Goal: Task Accomplishment & Management: Manage account settings

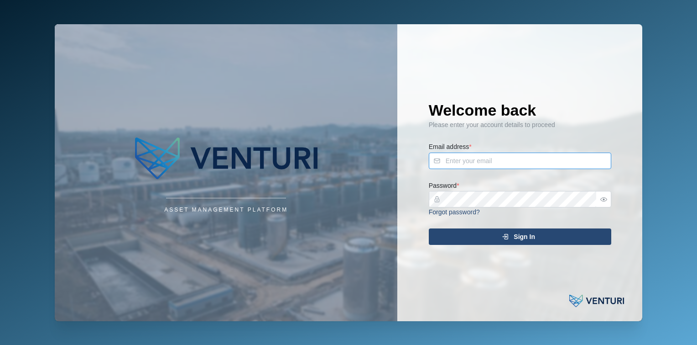
type input "[EMAIL_ADDRESS][DOMAIN_NAME]"
click at [484, 232] on div "Sign In" at bounding box center [519, 237] width 168 height 16
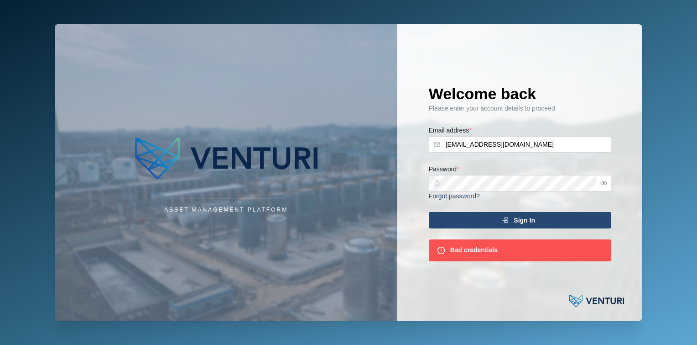
click at [604, 179] on icon "button" at bounding box center [604, 182] width 7 height 7
click at [537, 145] on input "admin@venturi.io" at bounding box center [520, 144] width 183 height 16
type input "fe-test-admin@venturi.io"
click at [520, 223] on span "Sign In" at bounding box center [524, 220] width 21 height 16
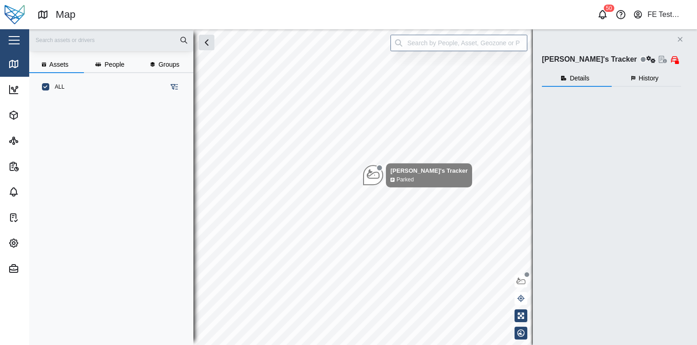
click at [7, 49] on div "Close" at bounding box center [59, 40] width 119 height 22
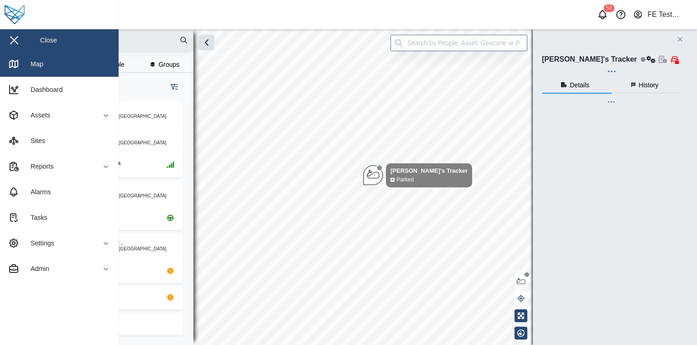
checkbox input "true"
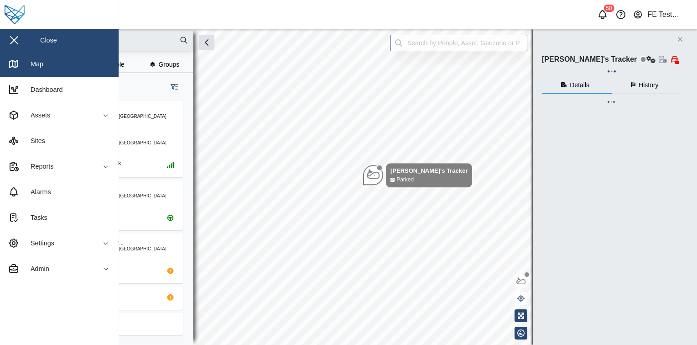
checkbox input "true"
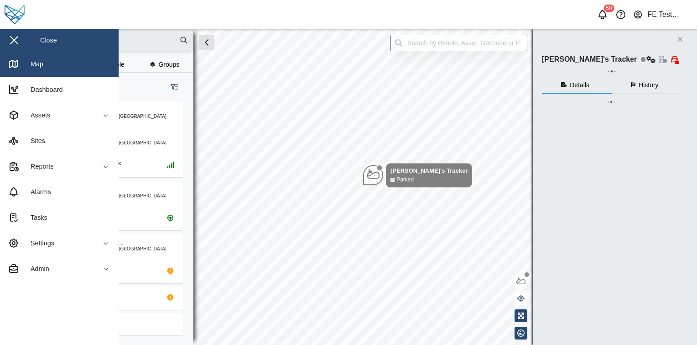
checkbox input "true"
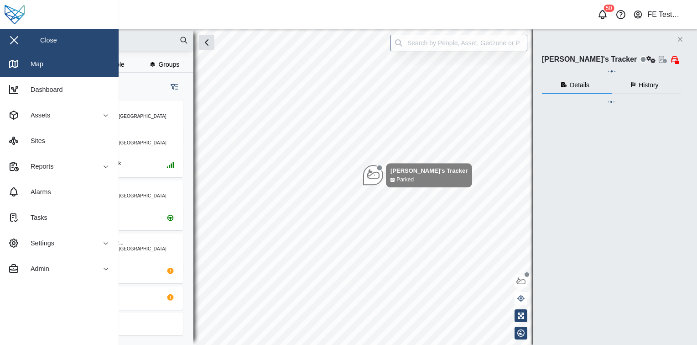
checkbox input "true"
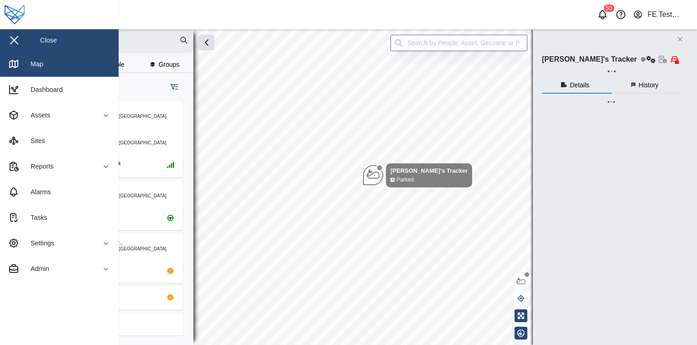
checkbox input "true"
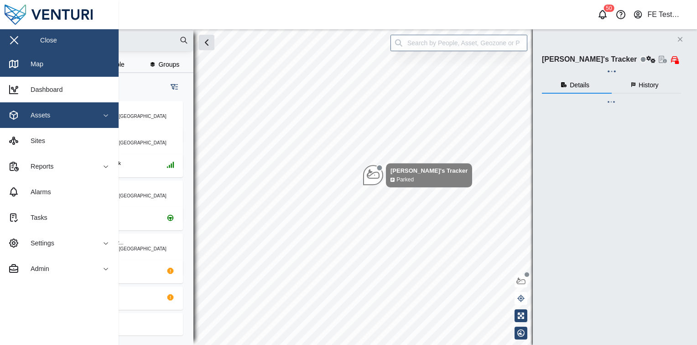
scroll to position [232, 142]
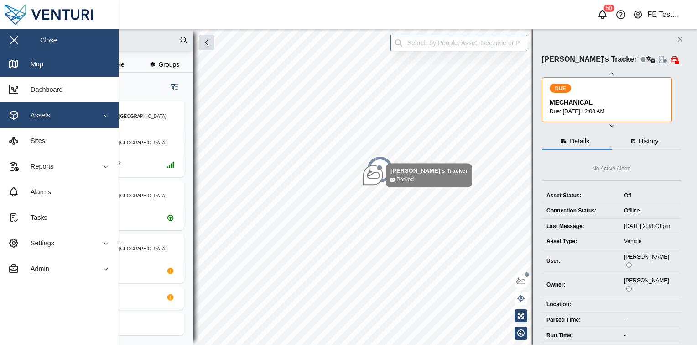
click at [65, 120] on div "Assets" at bounding box center [49, 115] width 83 height 11
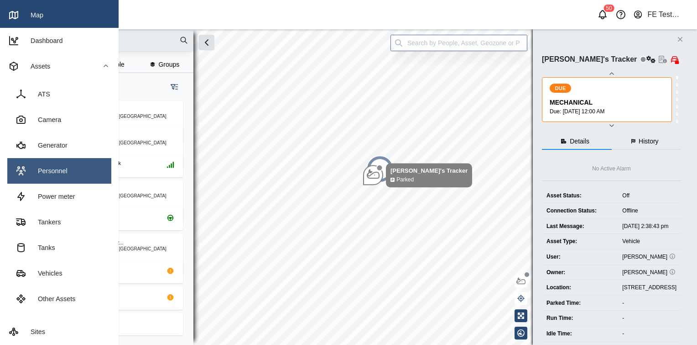
scroll to position [51, 0]
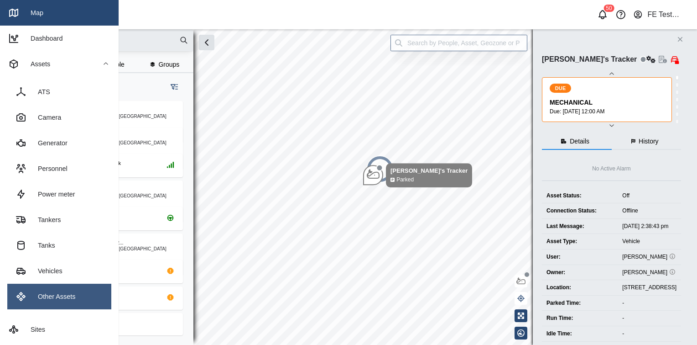
click at [68, 299] on div "Other Assets" at bounding box center [53, 296] width 44 height 10
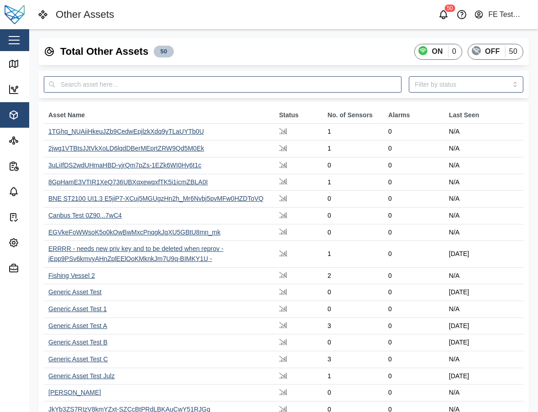
click at [535, 109] on div "Total Other Assets 50 ON 0 OFF 50 Asset Name Status No. of Sensors Alarms Last …" at bounding box center [283, 275] width 509 height 493
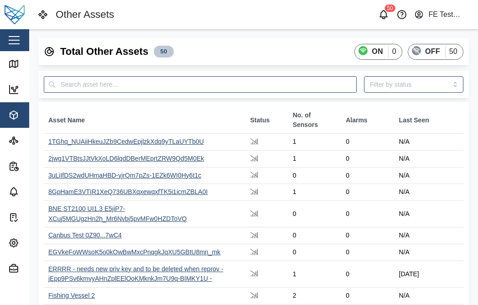
click at [231, 49] on div "Total Other Assets 50 ON 0 OFF 50" at bounding box center [254, 52] width 420 height 16
click at [28, 36] on div "Close" at bounding box center [59, 40] width 119 height 22
click at [238, 34] on div "Total Other Assets 50 ON 0 OFF 50 Asset Name Status No. of Sensors Alarms Last …" at bounding box center [253, 285] width 449 height 513
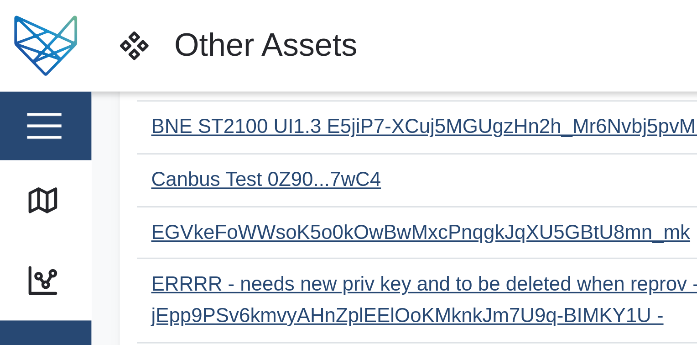
scroll to position [156, 0]
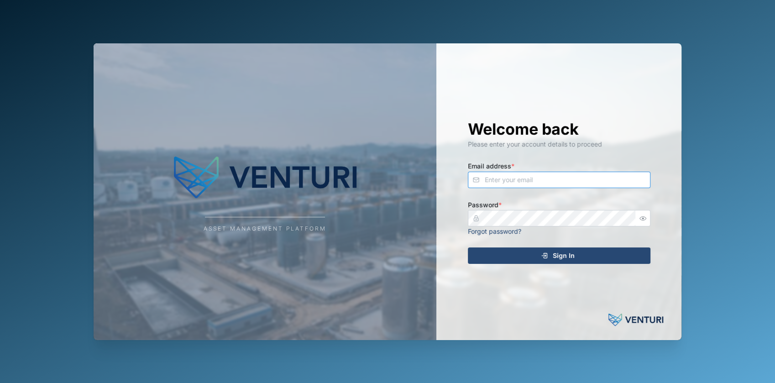
type input "fe-test-admin@venturi.io"
click at [546, 252] on icon "submit" at bounding box center [544, 255] width 7 height 7
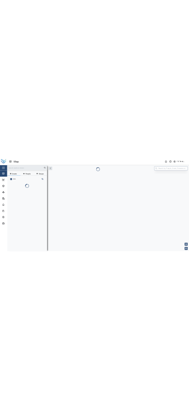
scroll to position [270, 142]
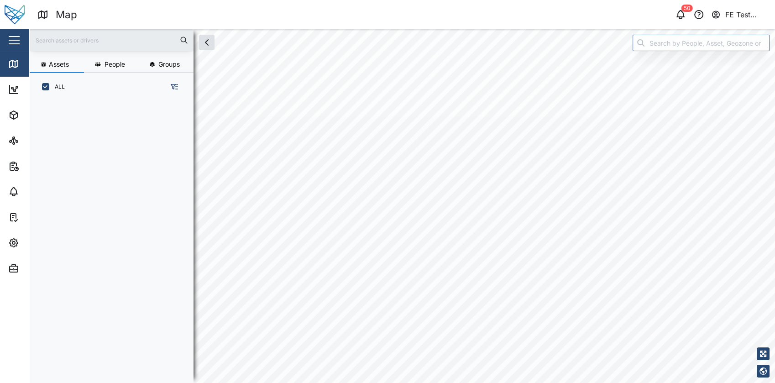
click at [18, 40] on div "button" at bounding box center [14, 40] width 11 height 1
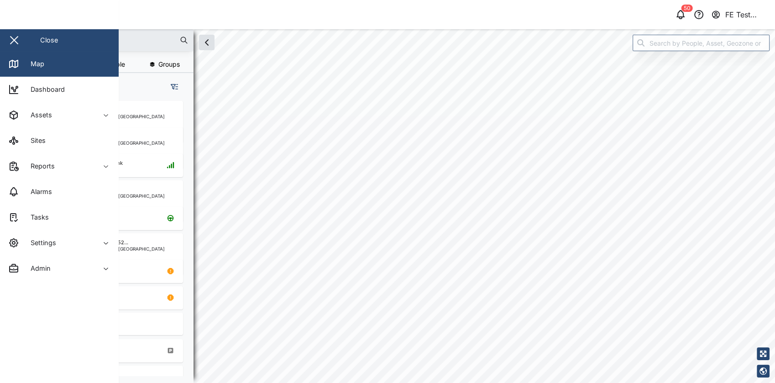
checkbox input "true"
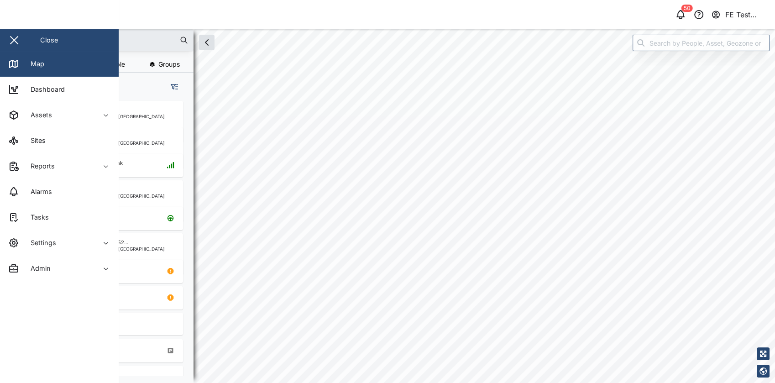
checkbox input "true"
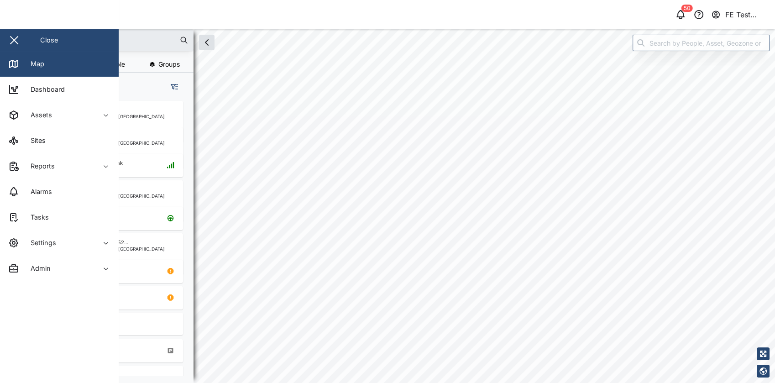
checkbox input "true"
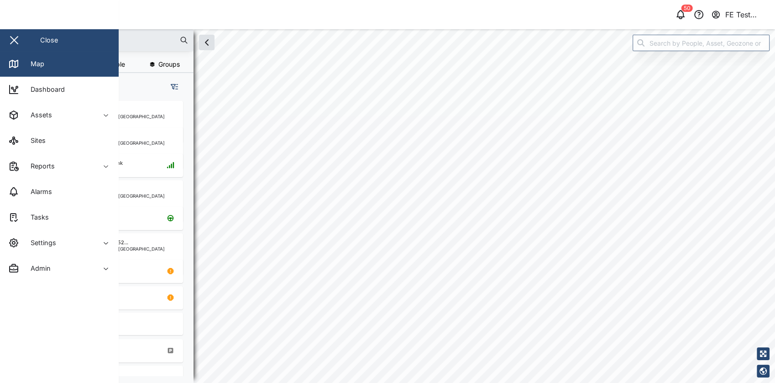
checkbox input "true"
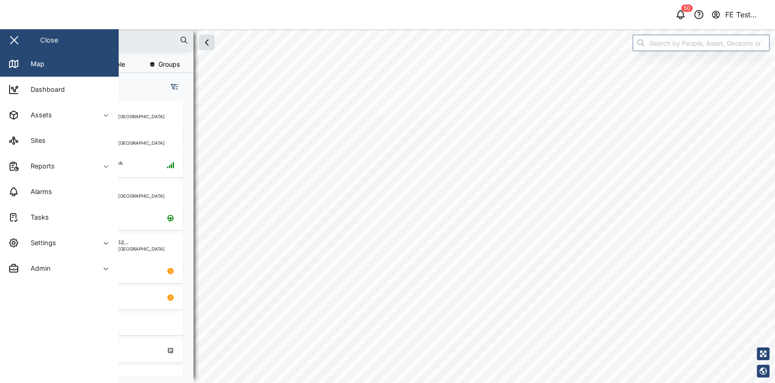
checkbox input "true"
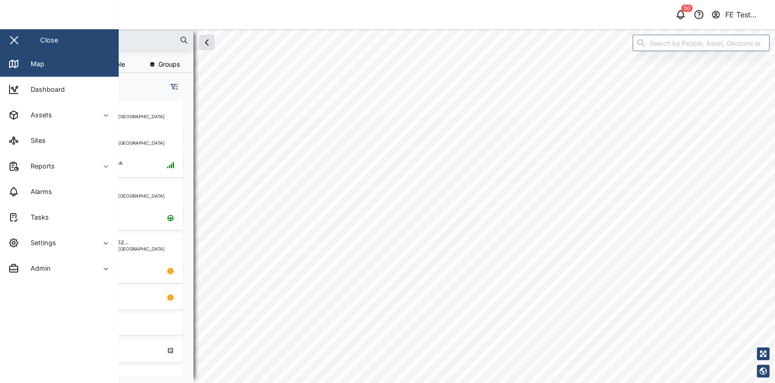
checkbox input "true"
click at [90, 111] on div "Assets" at bounding box center [49, 115] width 83 height 11
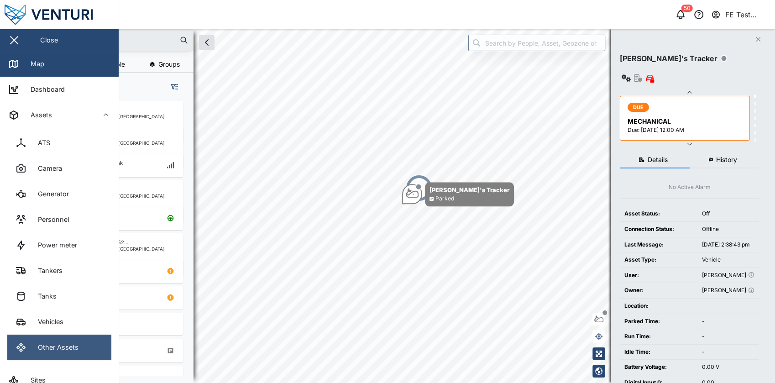
click at [75, 346] on div "Other Assets" at bounding box center [54, 347] width 47 height 10
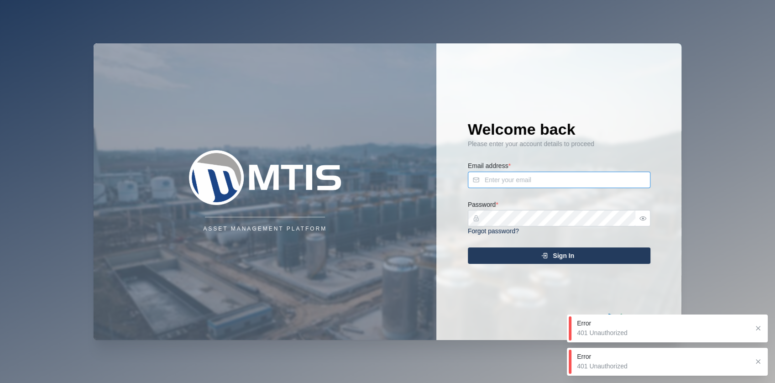
type input "admin@venturi.io"
click at [533, 256] on div "Sign In" at bounding box center [558, 256] width 168 height 16
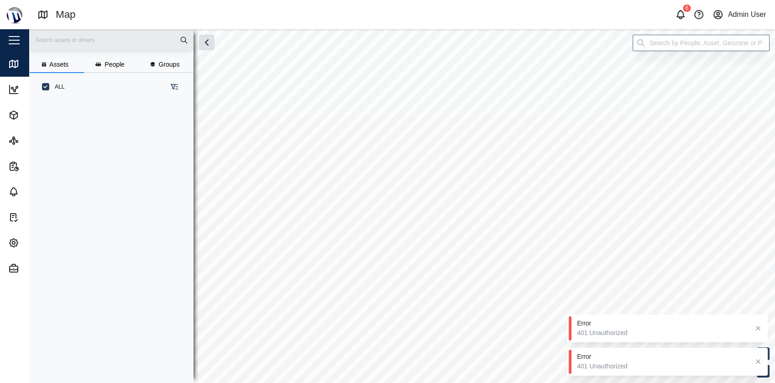
scroll to position [270, 142]
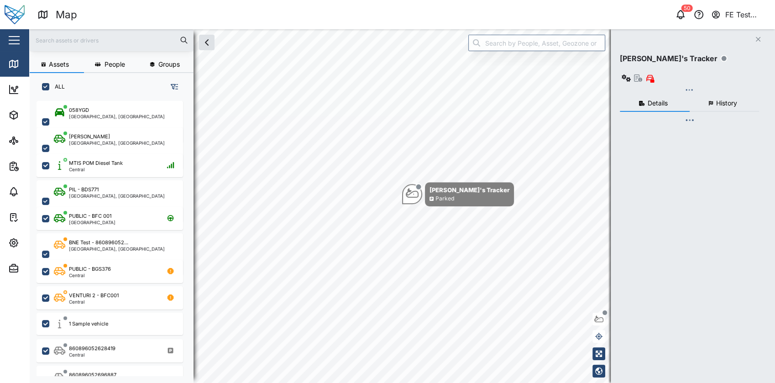
click at [9, 44] on button "button" at bounding box center [14, 40] width 16 height 16
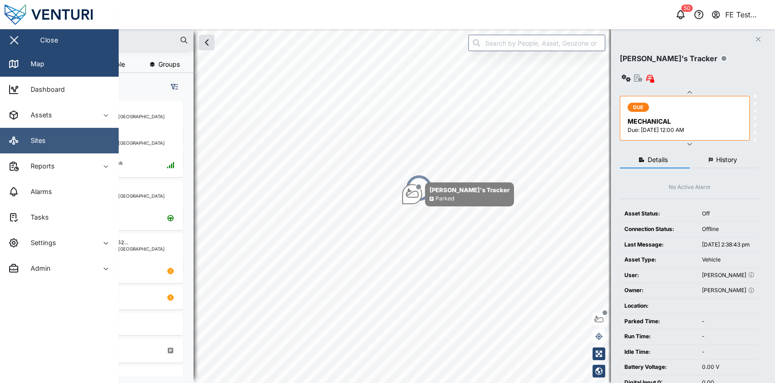
click at [62, 132] on link "Sites" at bounding box center [59, 141] width 119 height 26
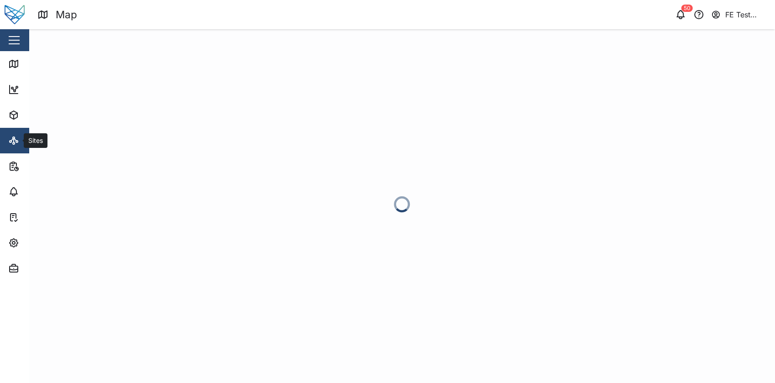
click at [73, 118] on div at bounding box center [402, 206] width 746 height 354
click at [18, 41] on div "button" at bounding box center [14, 40] width 11 height 1
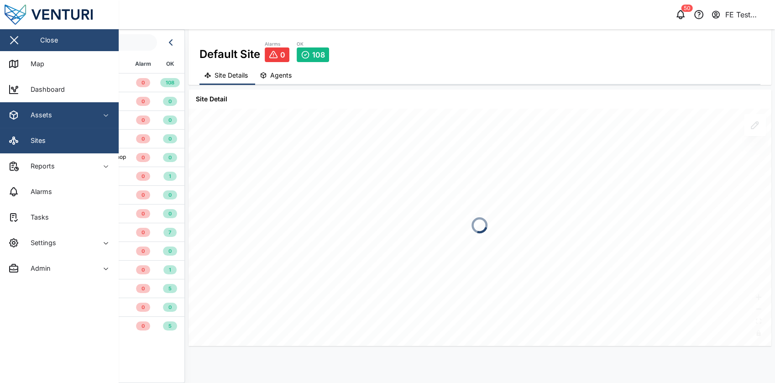
click at [66, 116] on div "Assets" at bounding box center [49, 115] width 83 height 11
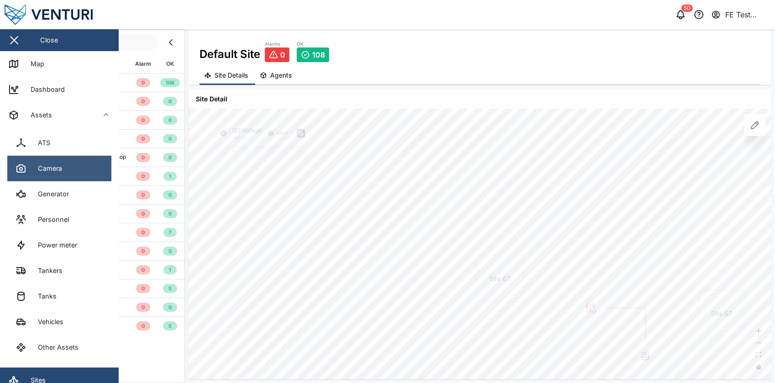
click at [82, 156] on link "Camera" at bounding box center [59, 169] width 104 height 26
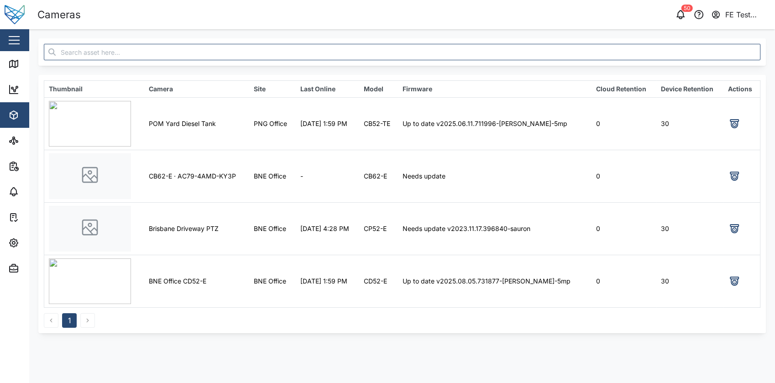
click at [21, 38] on button "button" at bounding box center [14, 40] width 16 height 16
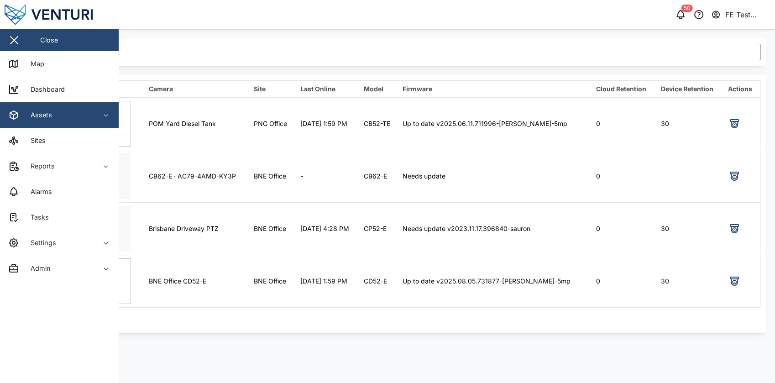
click at [67, 110] on div "Assets" at bounding box center [49, 115] width 83 height 11
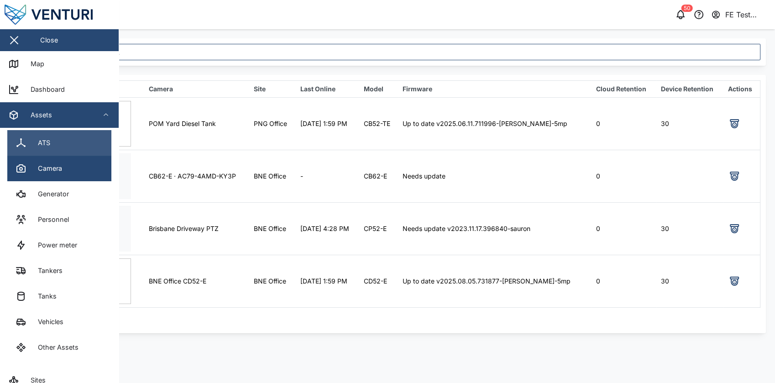
click at [86, 150] on link "ATS" at bounding box center [59, 143] width 104 height 26
